Goal: Task Accomplishment & Management: Manage account settings

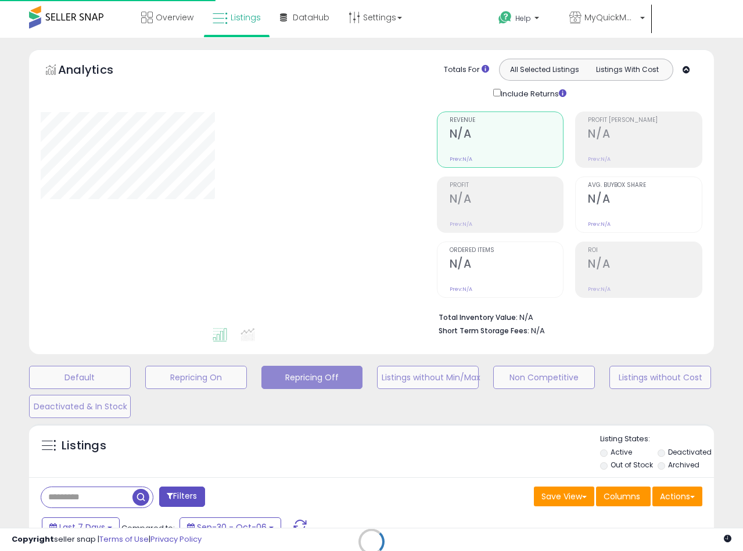
scroll to position [140, 0]
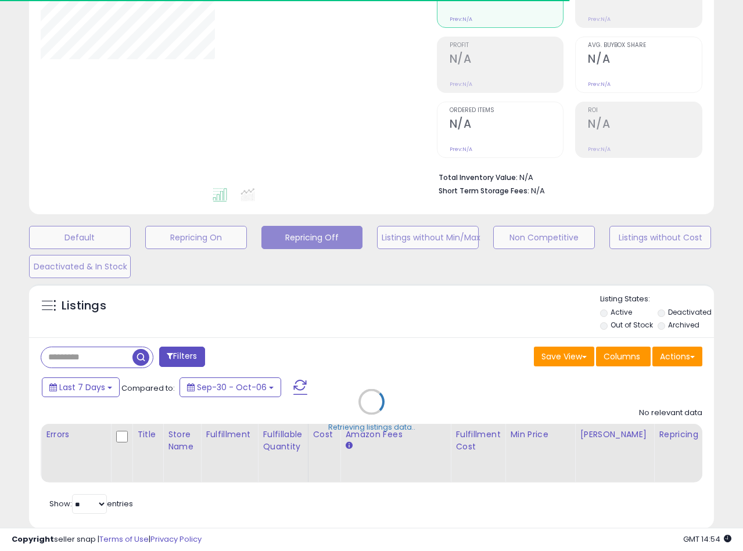
select select "**"
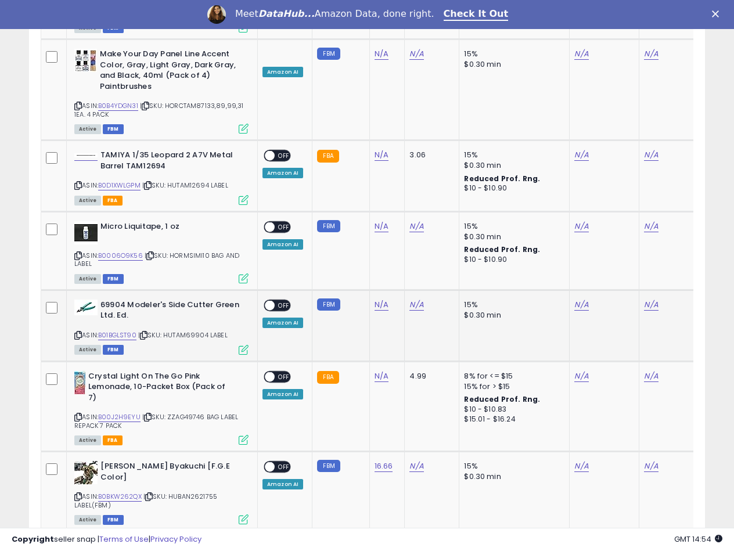
scroll to position [1824, 0]
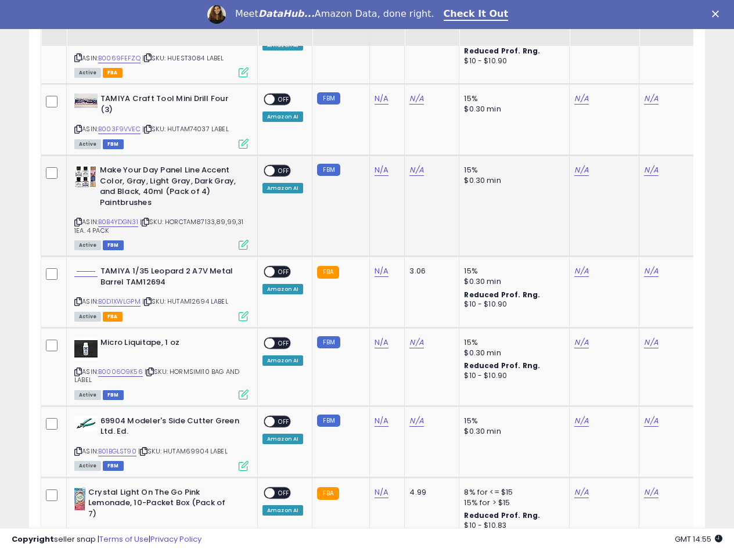
click at [385, 155] on td "N/A" at bounding box center [386, 205] width 35 height 101
click at [375, 164] on link "N/A" at bounding box center [382, 170] width 14 height 12
type input "*****"
click at [415, 108] on icon "submit" at bounding box center [411, 107] width 7 height 7
click at [423, 180] on td "N/A" at bounding box center [432, 205] width 55 height 101
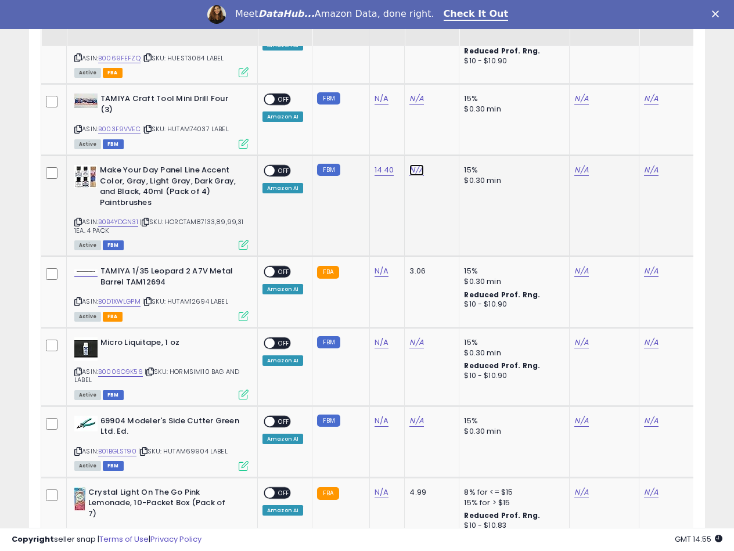
click at [419, 164] on link "N/A" at bounding box center [417, 170] width 14 height 12
type input "*"
click at [387, 174] on td "14.40" at bounding box center [386, 205] width 35 height 101
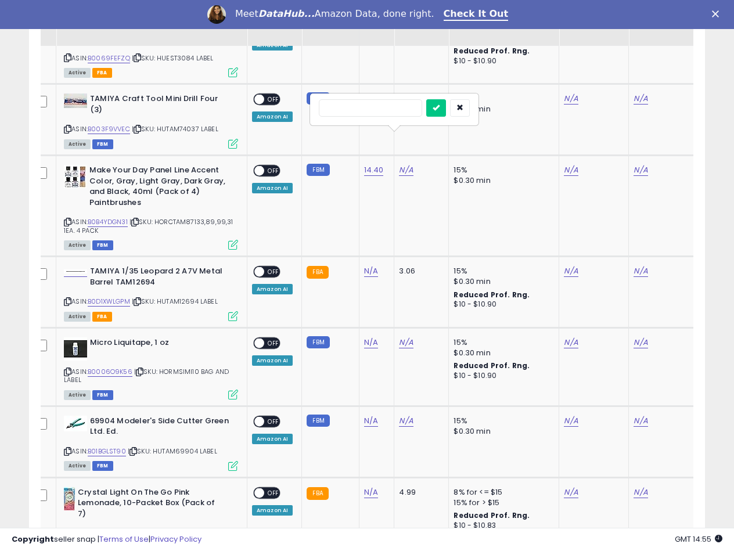
scroll to position [0, 55]
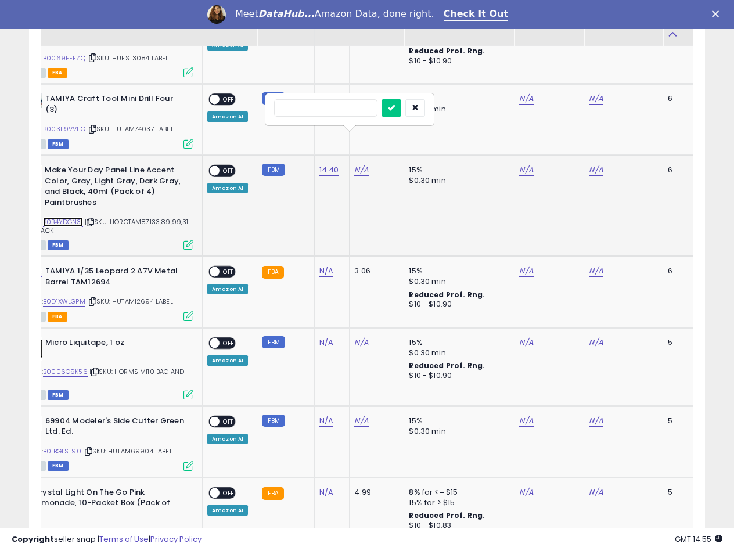
click at [69, 217] on link "B0B4YDGN31" at bounding box center [63, 222] width 40 height 10
click at [425, 111] on button "button" at bounding box center [415, 107] width 20 height 17
click at [537, 165] on div "N/A" at bounding box center [547, 170] width 56 height 10
click at [525, 164] on link "N/A" at bounding box center [526, 170] width 14 height 12
click at [473, 110] on input "number" at bounding box center [490, 109] width 103 height 20
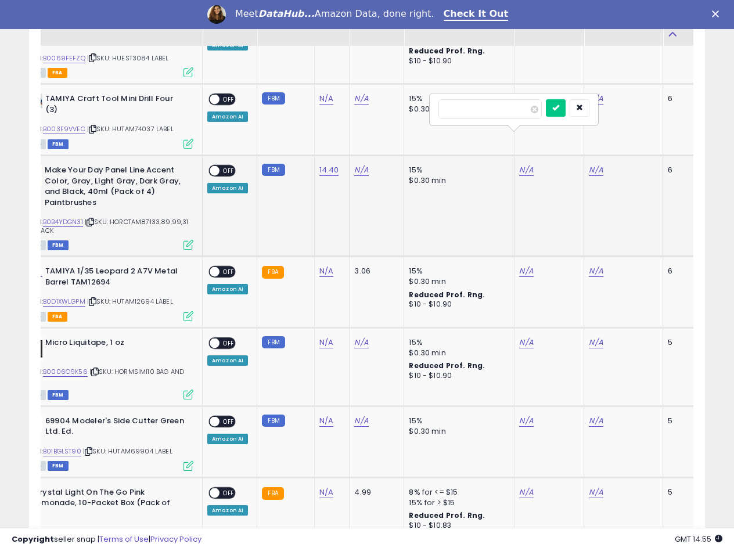
click at [453, 110] on input "*****" at bounding box center [490, 109] width 103 height 20
type input "*****"
click at [559, 107] on icon "submit" at bounding box center [555, 107] width 7 height 7
click at [600, 165] on div "N/A" at bounding box center [621, 170] width 65 height 10
click at [589, 164] on link "N/A" at bounding box center [596, 170] width 14 height 12
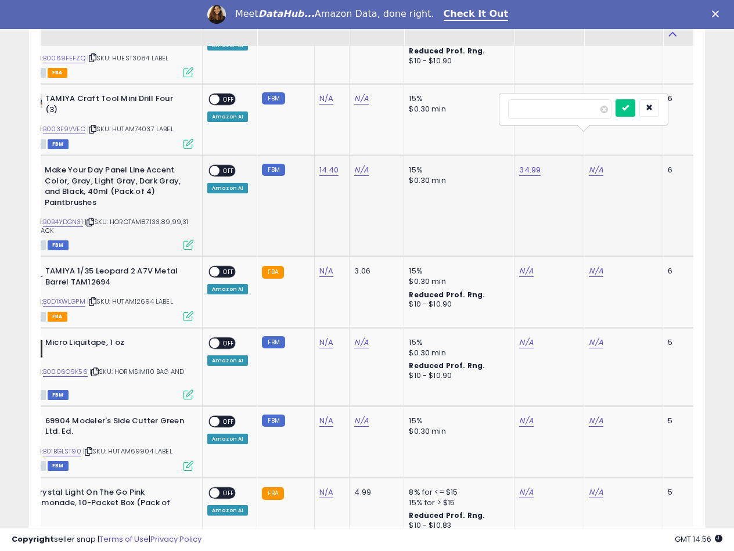
scroll to position [0, 67]
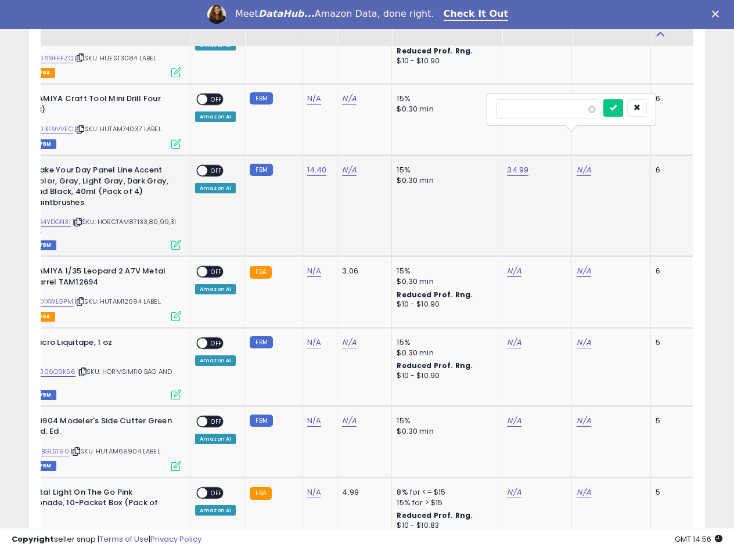
type input "*****"
click at [617, 110] on icon "submit" at bounding box center [613, 107] width 7 height 7
click at [343, 164] on link "N/A" at bounding box center [349, 170] width 14 height 12
type input "*****"
click at [389, 113] on button "submit" at bounding box center [379, 107] width 20 height 17
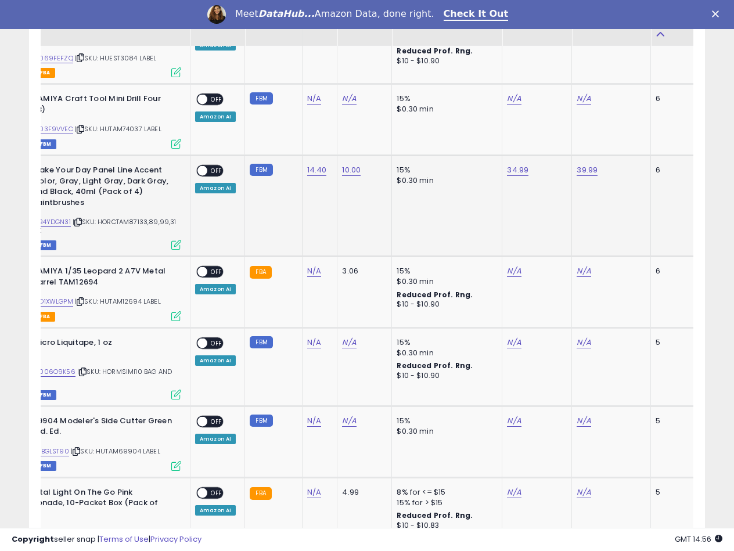
click at [376, 174] on td "10.00" at bounding box center [364, 205] width 55 height 101
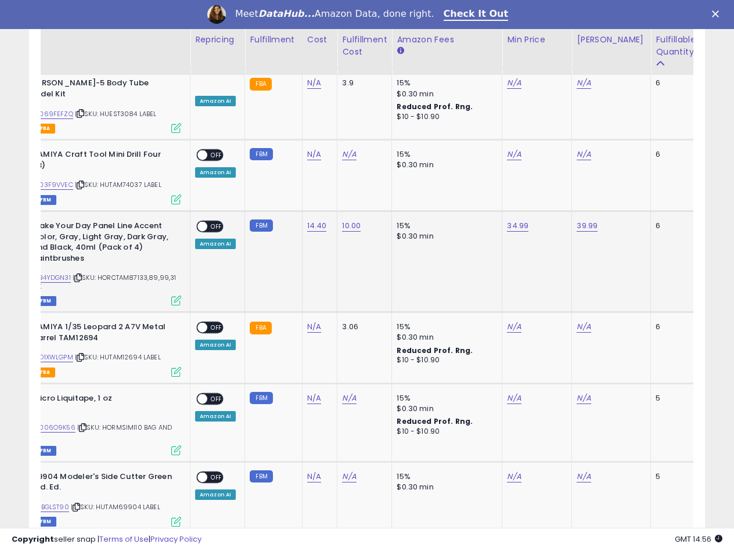
scroll to position [1766, 0]
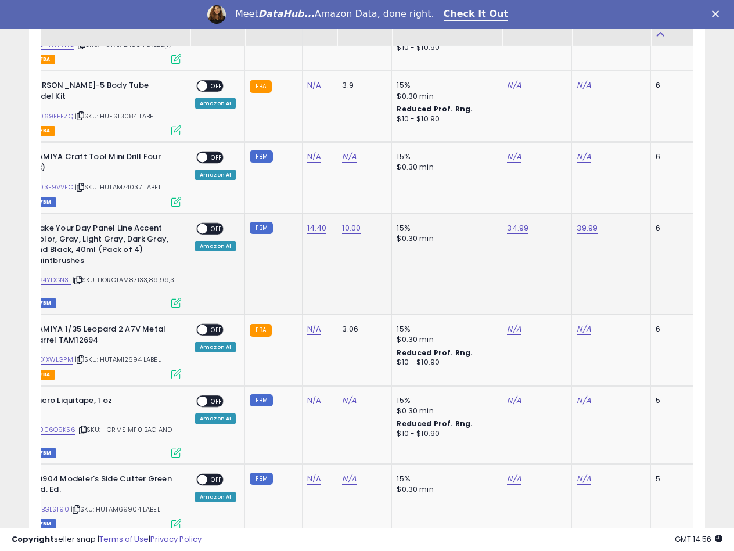
click at [207, 224] on div "ON OFF" at bounding box center [197, 229] width 27 height 10
click at [205, 224] on span at bounding box center [202, 229] width 10 height 10
click at [199, 224] on span at bounding box center [202, 229] width 10 height 10
click at [372, 254] on td "10.00" at bounding box center [364, 263] width 55 height 101
click at [369, 247] on td "10.00" at bounding box center [364, 263] width 55 height 101
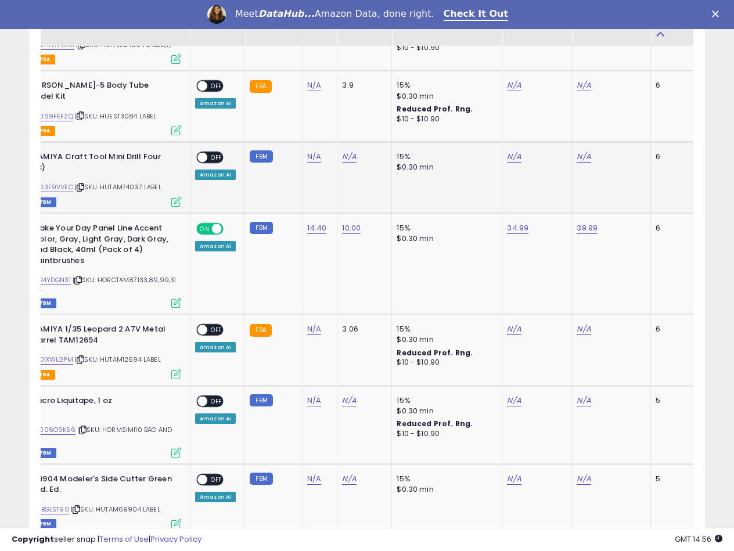
click at [344, 163] on td "N/A" at bounding box center [364, 177] width 55 height 71
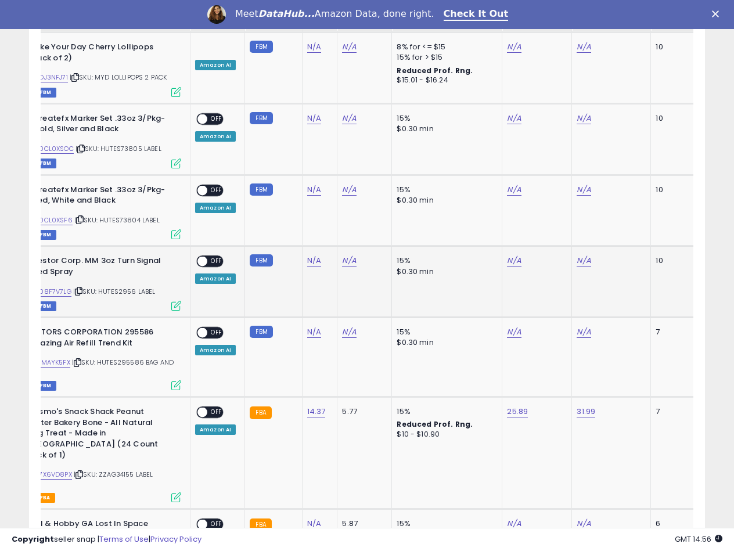
scroll to position [1127, 0]
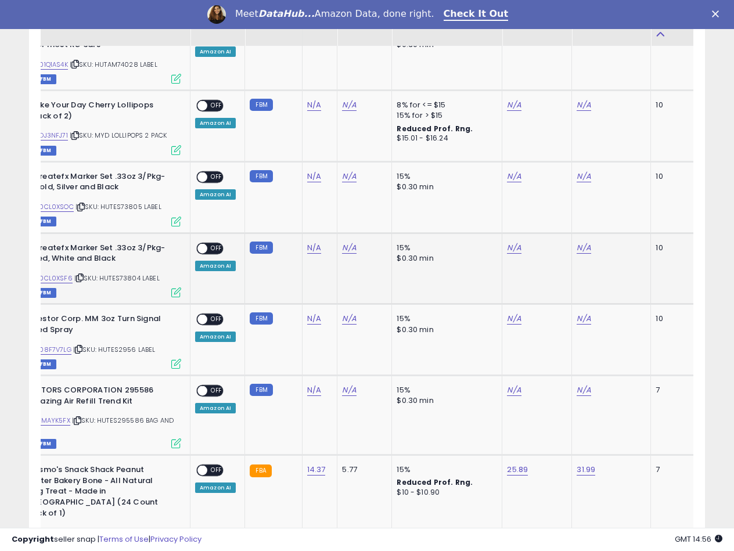
click at [352, 267] on td "N/A" at bounding box center [364, 268] width 55 height 71
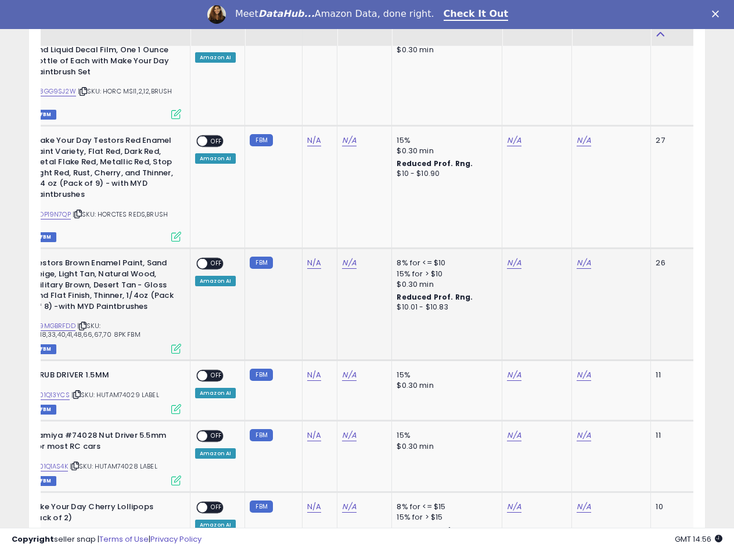
scroll to position [721, 0]
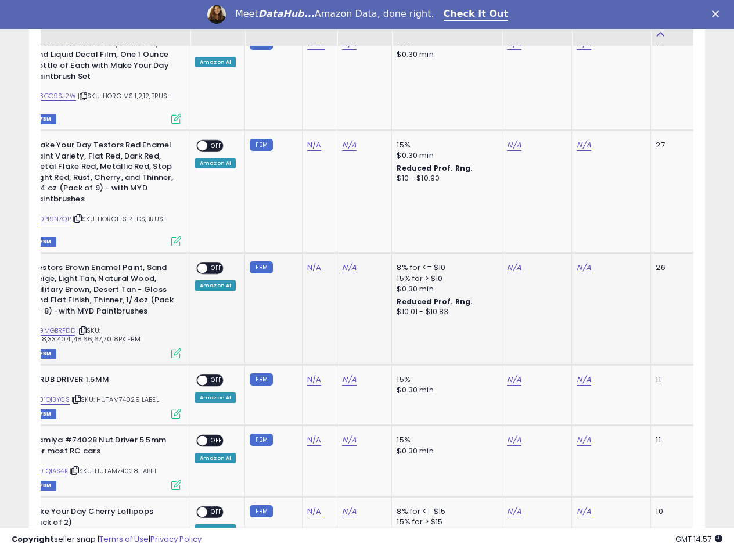
click at [319, 263] on div "N/A" at bounding box center [317, 268] width 21 height 10
click at [314, 262] on link "N/A" at bounding box center [314, 268] width 14 height 12
type input "*****"
click at [354, 234] on button "submit" at bounding box center [345, 227] width 20 height 17
click at [65, 326] on link "B09MGBRFDD" at bounding box center [53, 331] width 45 height 10
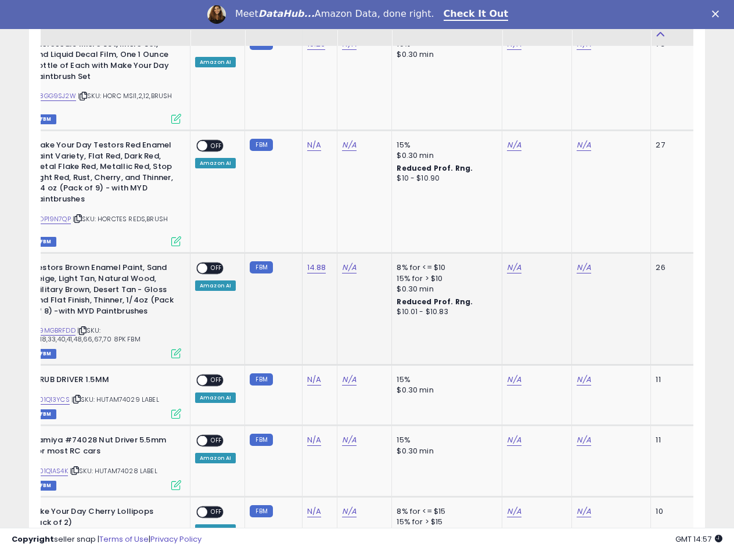
click at [337, 261] on td "N/A" at bounding box center [364, 309] width 55 height 112
click at [356, 263] on div "N/A" at bounding box center [362, 268] width 41 height 10
click at [344, 262] on link "N/A" at bounding box center [349, 268] width 14 height 12
type input "****"
click at [389, 230] on button "submit" at bounding box center [379, 227] width 20 height 17
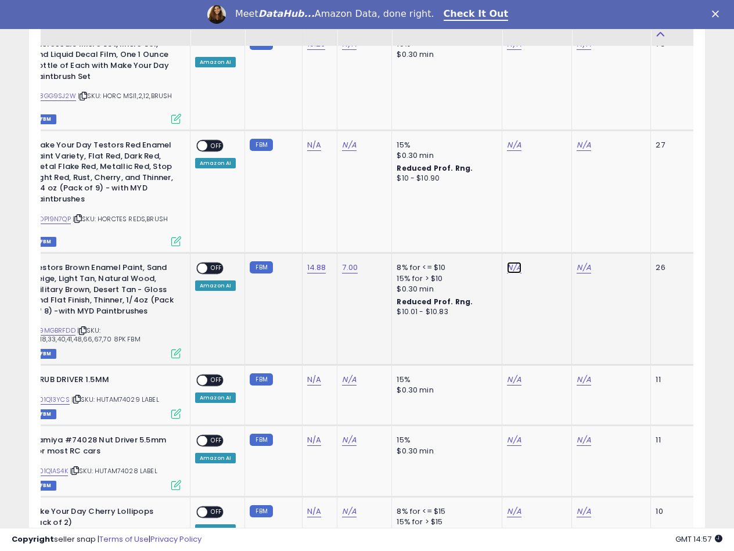
click at [507, 262] on link "N/A" at bounding box center [514, 268] width 14 height 12
type input "*****"
click at [554, 236] on button "submit" at bounding box center [544, 227] width 20 height 17
click at [584, 262] on link "N/A" at bounding box center [584, 268] width 14 height 12
type input "*****"
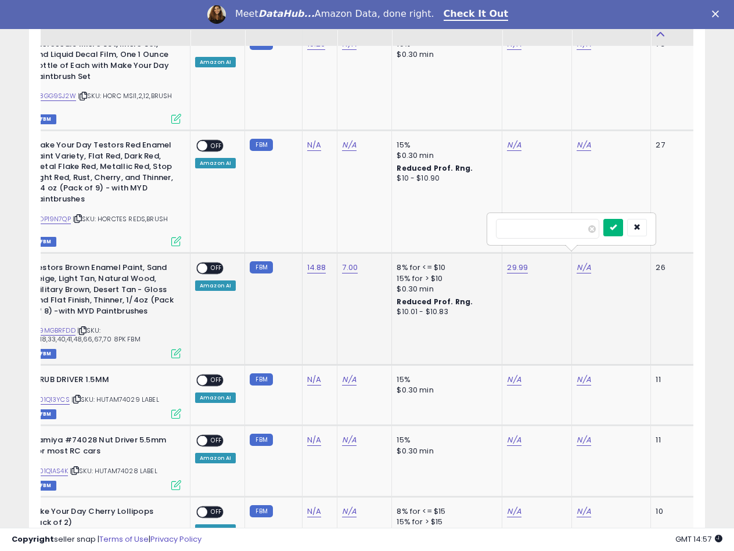
click at [617, 227] on icon "submit" at bounding box center [613, 227] width 7 height 7
click at [209, 264] on span "OFF" at bounding box center [216, 269] width 19 height 10
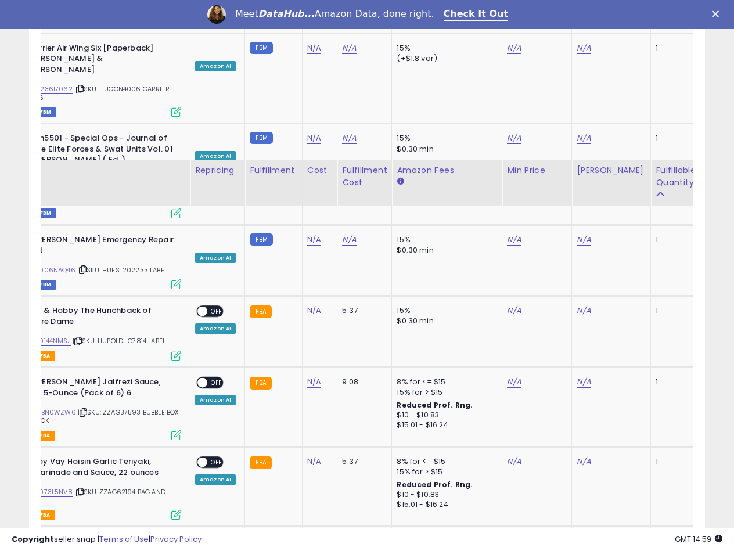
scroll to position [4155, 0]
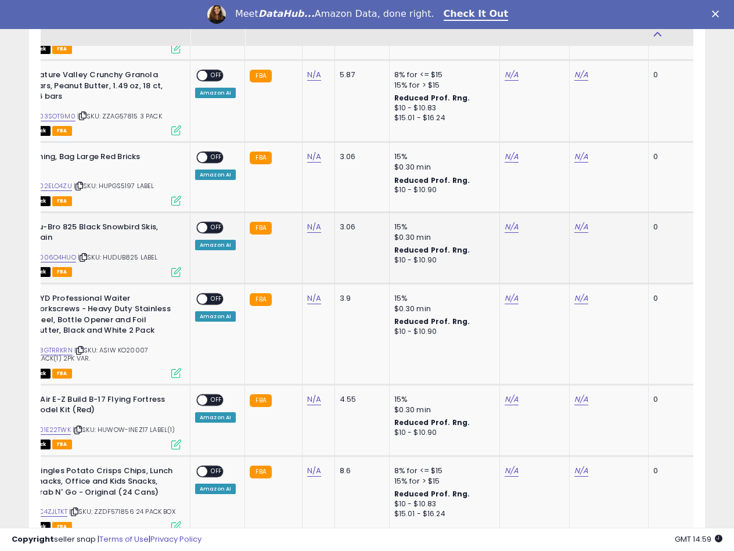
scroll to position [953, 0]
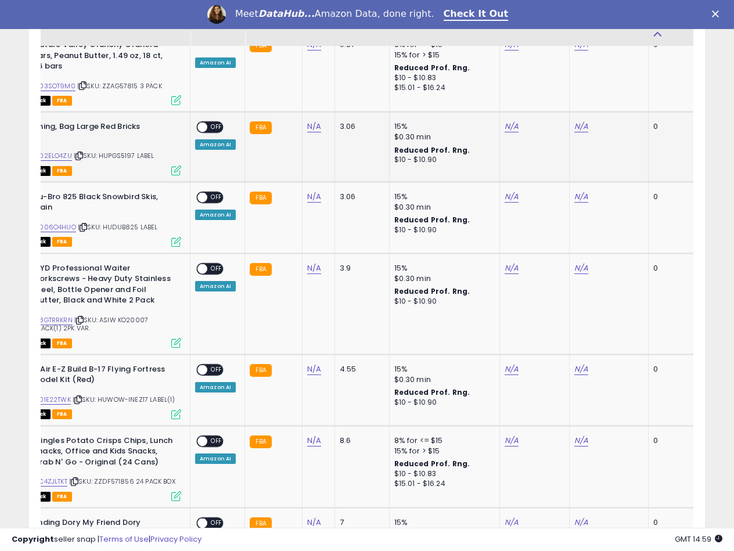
click at [124, 151] on span "| SKU: HUPGS5197 LABEL" at bounding box center [114, 155] width 81 height 9
click at [314, 121] on link "N/A" at bounding box center [314, 127] width 14 height 12
type input "****"
click at [348, 78] on icon "submit" at bounding box center [344, 74] width 7 height 7
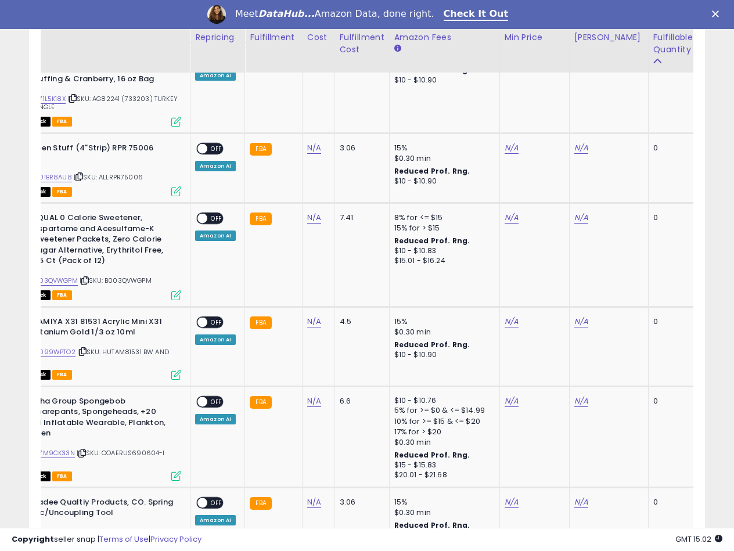
scroll to position [1708, 0]
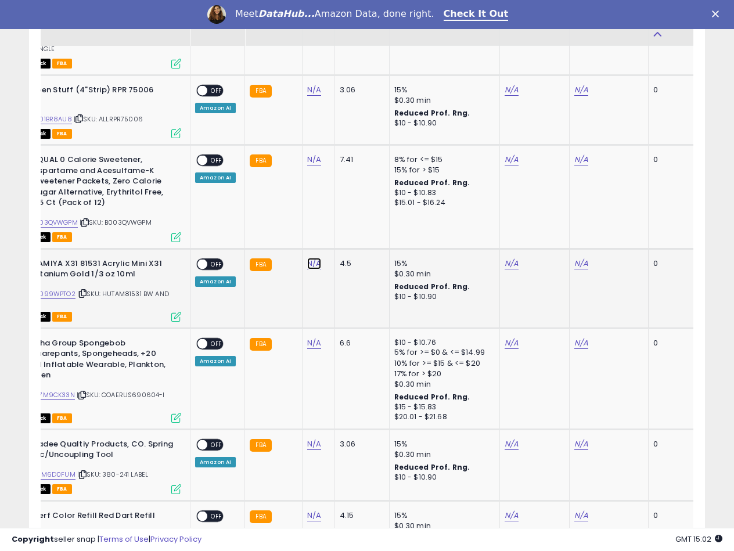
click at [308, 258] on link "N/A" at bounding box center [314, 264] width 14 height 12
type input "***"
click at [354, 208] on button "submit" at bounding box center [345, 211] width 20 height 17
click at [507, 258] on link "N/A" at bounding box center [512, 264] width 14 height 12
type input "****"
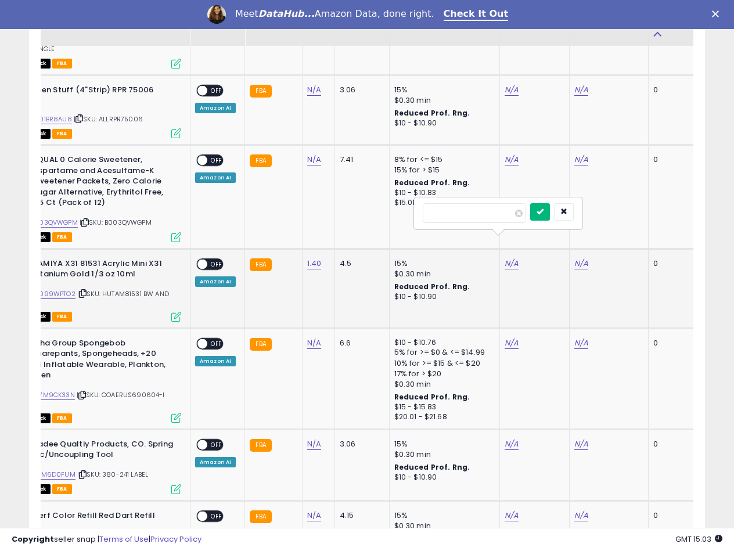
click at [550, 204] on button "submit" at bounding box center [540, 211] width 20 height 17
click at [575, 258] on link "N/A" at bounding box center [581, 264] width 14 height 12
type input "****"
click at [613, 214] on icon "submit" at bounding box center [609, 211] width 7 height 7
click at [211, 259] on span "OFF" at bounding box center [216, 264] width 19 height 10
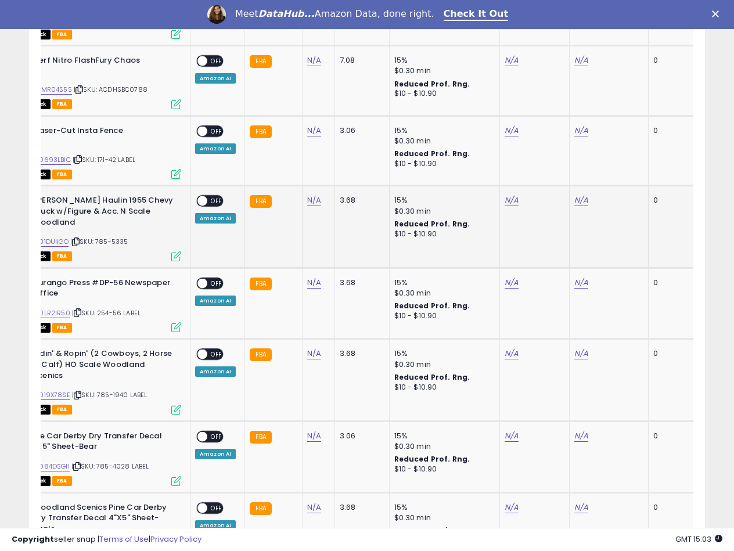
scroll to position [2580, 0]
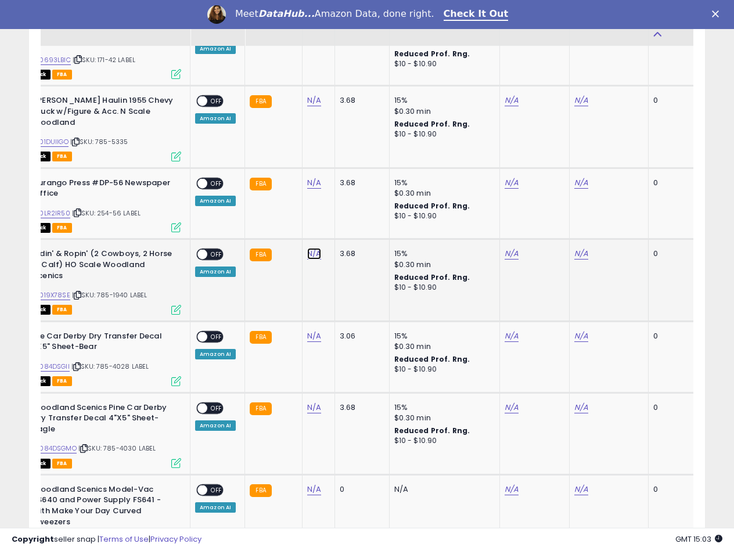
click at [307, 248] on link "N/A" at bounding box center [314, 254] width 14 height 12
type input "*****"
click at [348, 192] on icon "submit" at bounding box center [344, 188] width 7 height 7
click at [51, 290] on link "B0019X78SE" at bounding box center [50, 295] width 39 height 10
click at [509, 248] on link "N/A" at bounding box center [512, 254] width 14 height 12
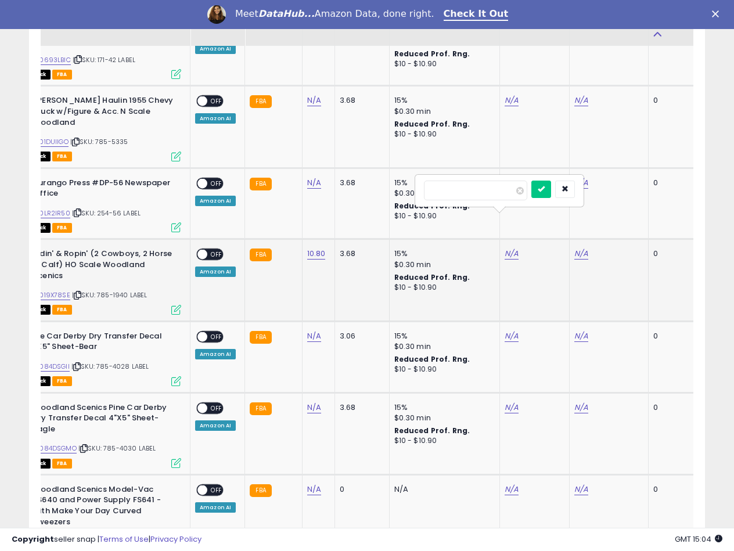
click at [527, 195] on input "*****" at bounding box center [475, 191] width 103 height 20
type input "*****"
click at [545, 190] on icon "submit" at bounding box center [541, 188] width 7 height 7
click at [575, 248] on link "N/A" at bounding box center [581, 254] width 14 height 12
type input "*****"
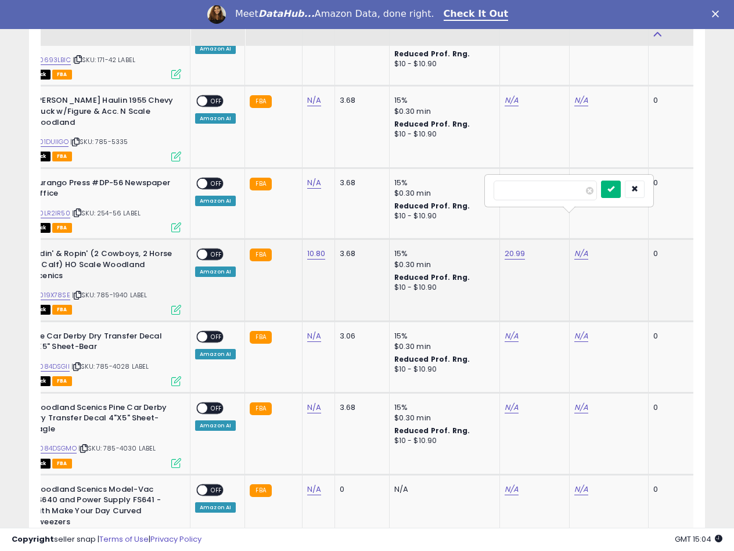
click at [621, 185] on button "submit" at bounding box center [611, 189] width 20 height 17
click at [203, 250] on span at bounding box center [202, 255] width 10 height 10
click at [199, 250] on span at bounding box center [202, 255] width 10 height 10
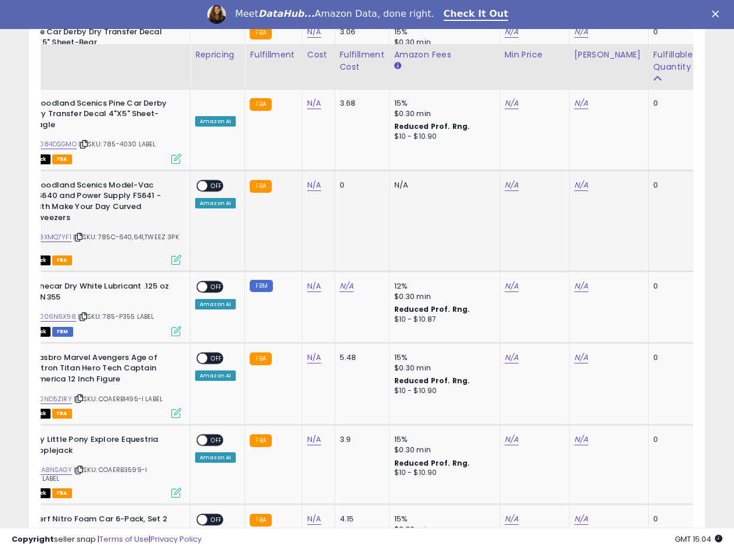
scroll to position [2928, 0]
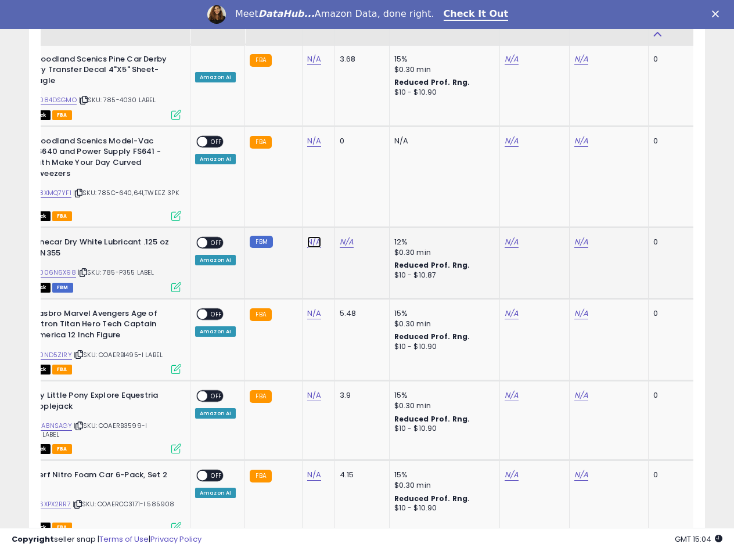
click at [313, 236] on link "N/A" at bounding box center [314, 242] width 14 height 12
type input "****"
click at [348, 167] on icon "submit" at bounding box center [344, 166] width 7 height 7
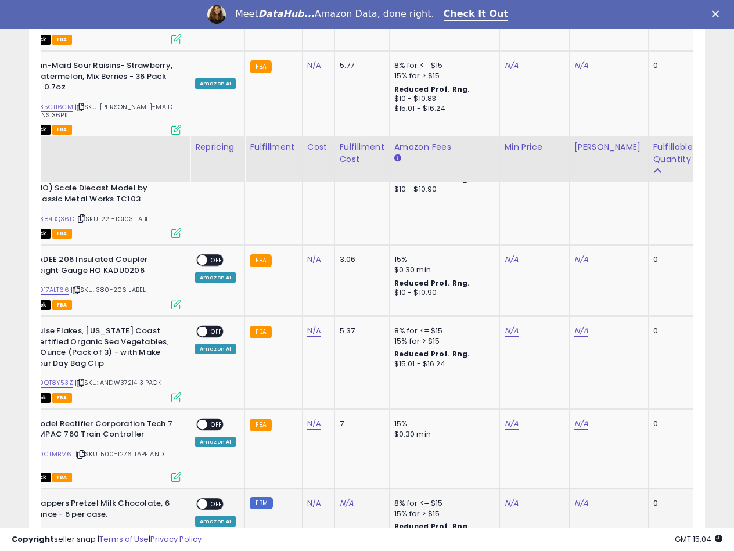
scroll to position [4206, 0]
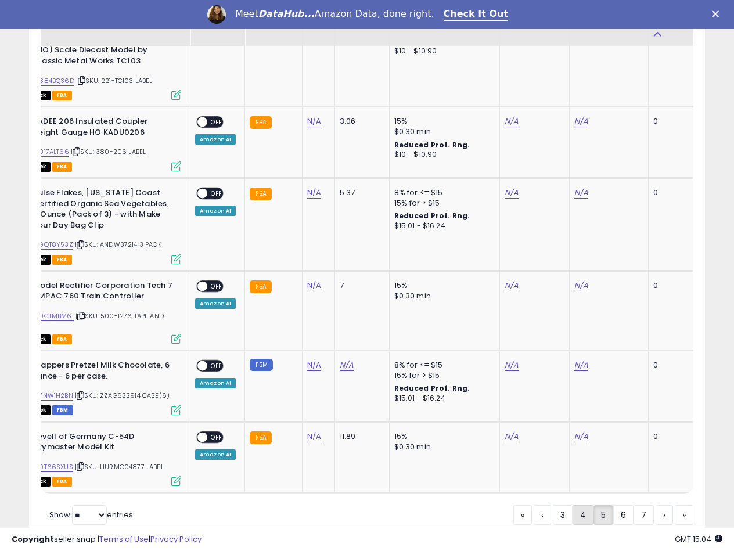
click at [579, 505] on link "4" at bounding box center [583, 515] width 21 height 20
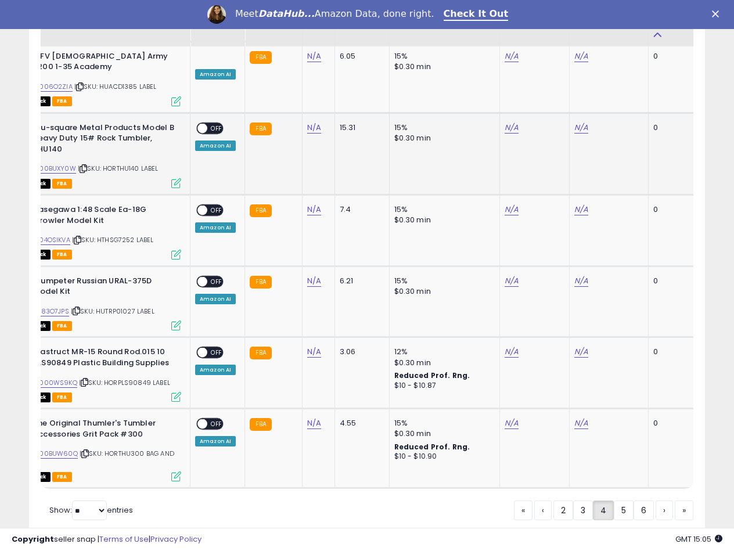
scroll to position [3889, 0]
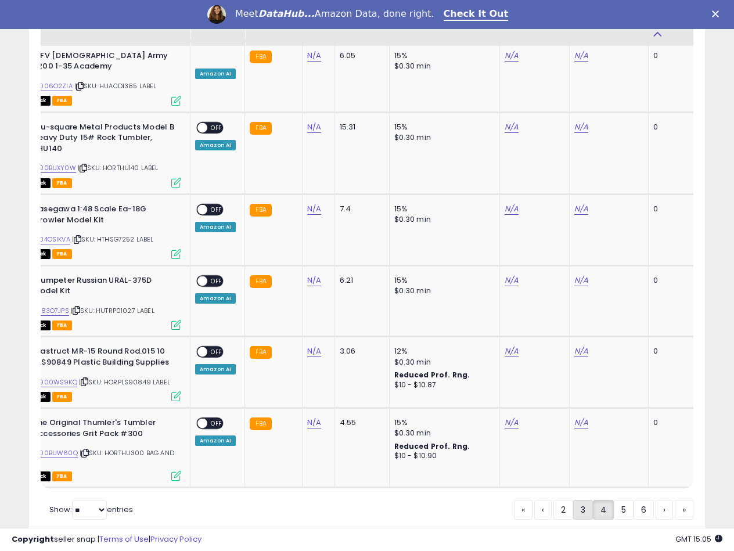
click at [577, 500] on link "3" at bounding box center [583, 510] width 20 height 20
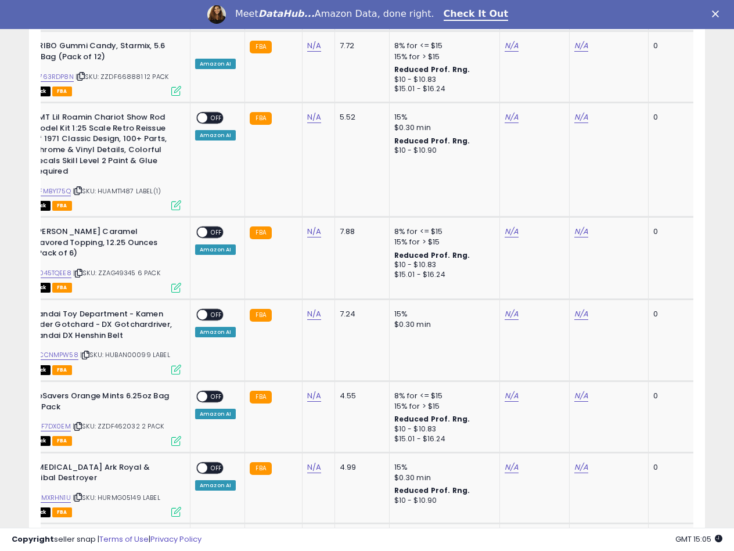
scroll to position [1438, 0]
